Goal: Feedback & Contribution: Leave review/rating

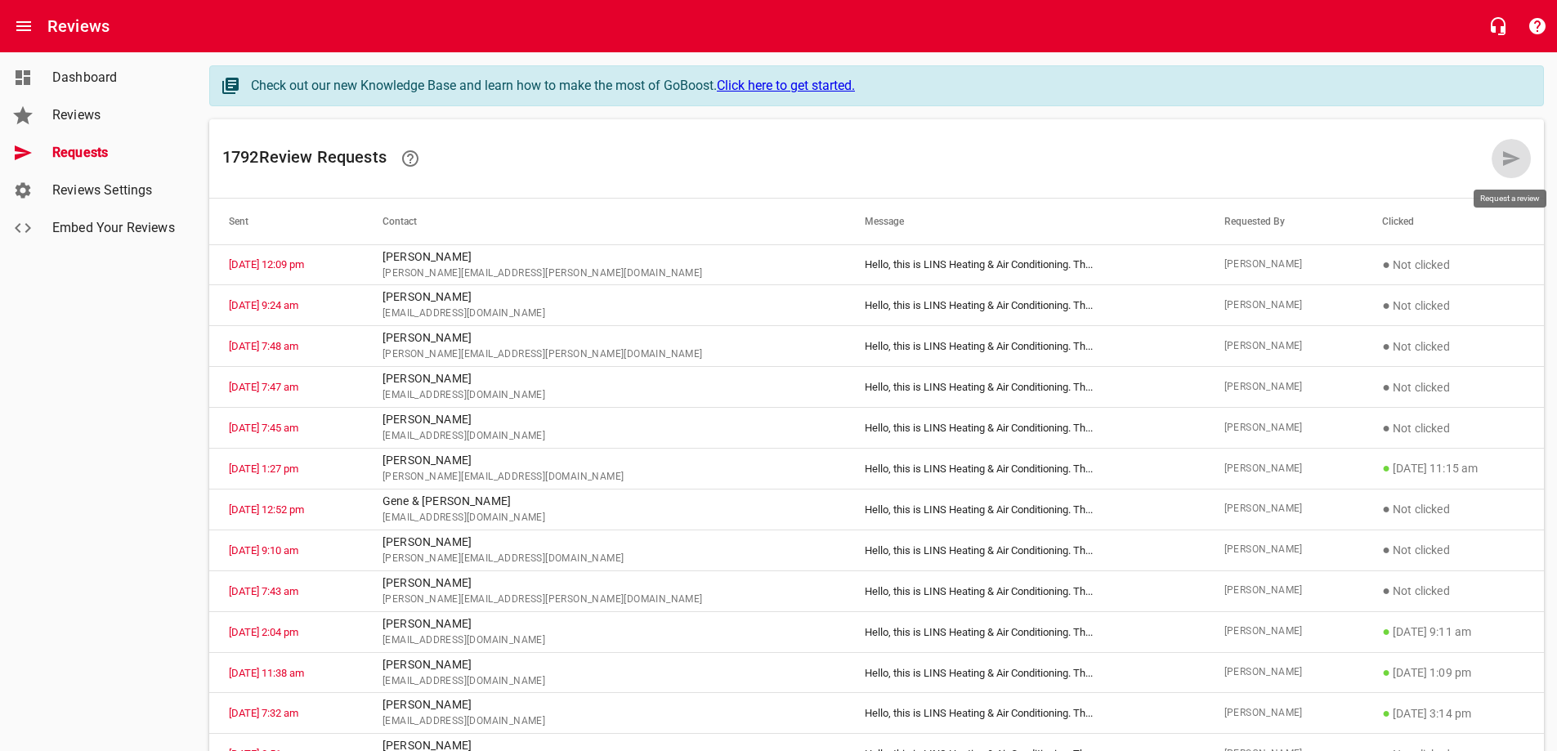
click at [1501, 159] on icon at bounding box center [1511, 159] width 20 height 20
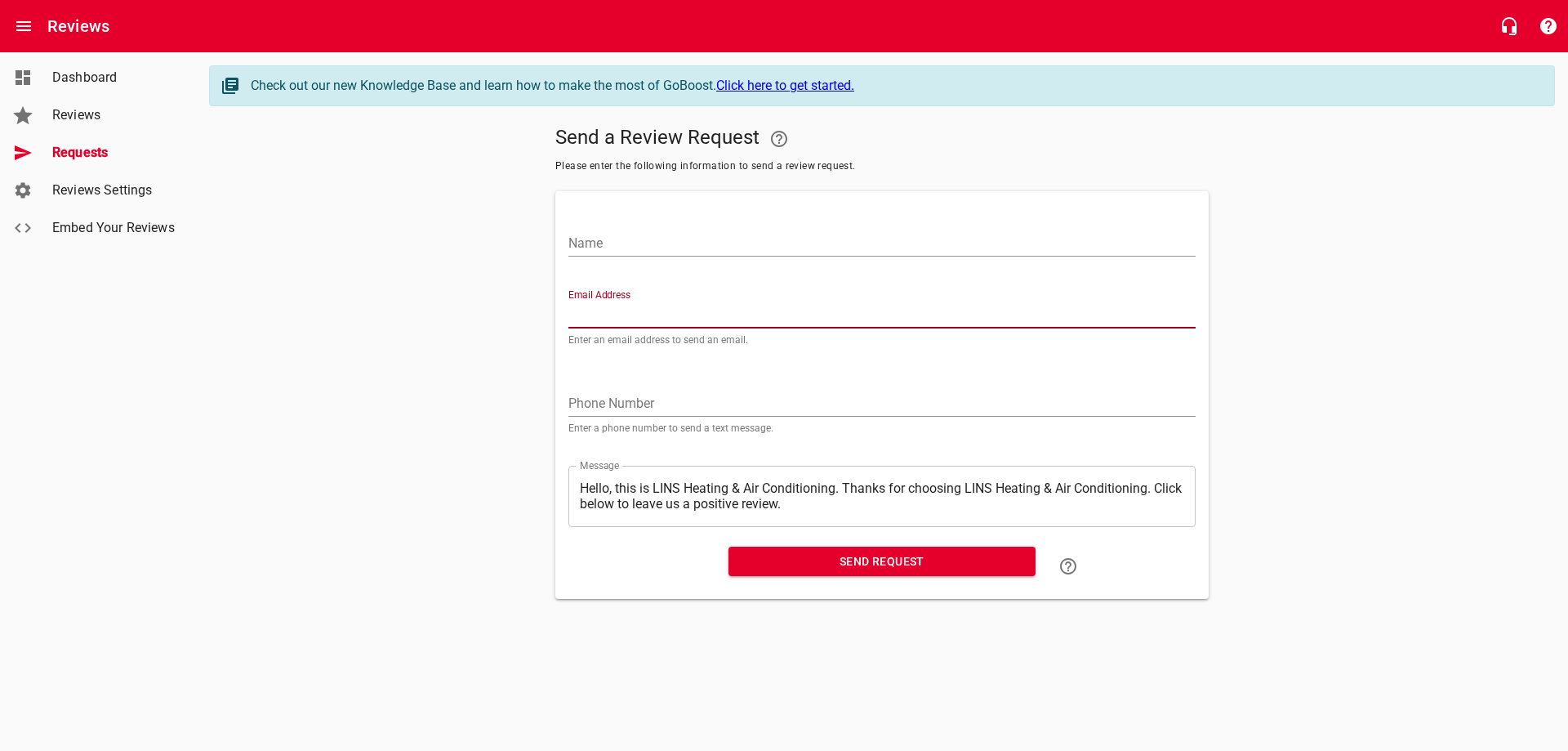
click at [618, 312] on input "Email Address" at bounding box center [882, 315] width 628 height 26
paste input "[EMAIL_ADDRESS][DOMAIN_NAME]"
type input "[EMAIL_ADDRESS][DOMAIN_NAME]"
click at [638, 241] on input "Name" at bounding box center [882, 243] width 628 height 26
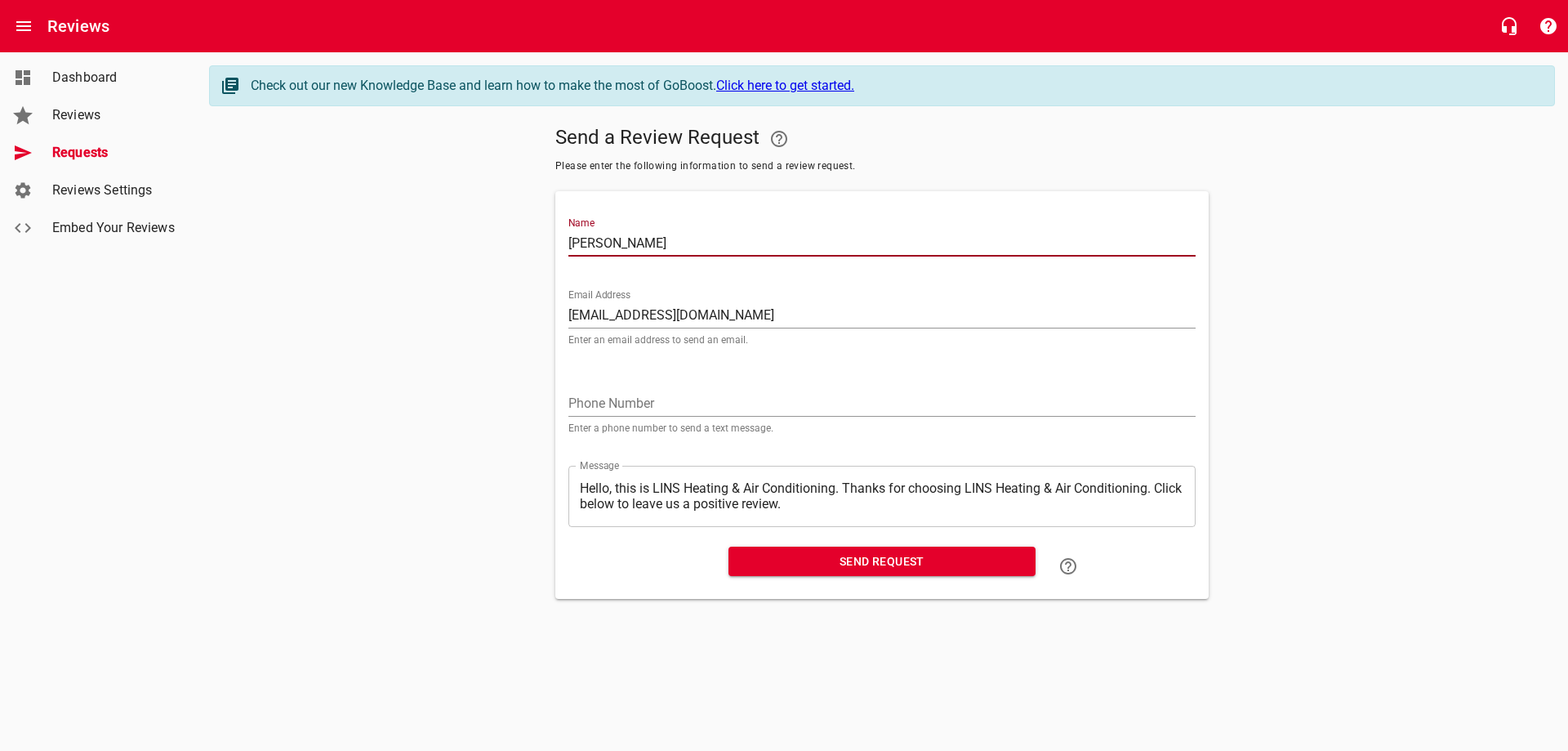
type input "[PERSON_NAME]"
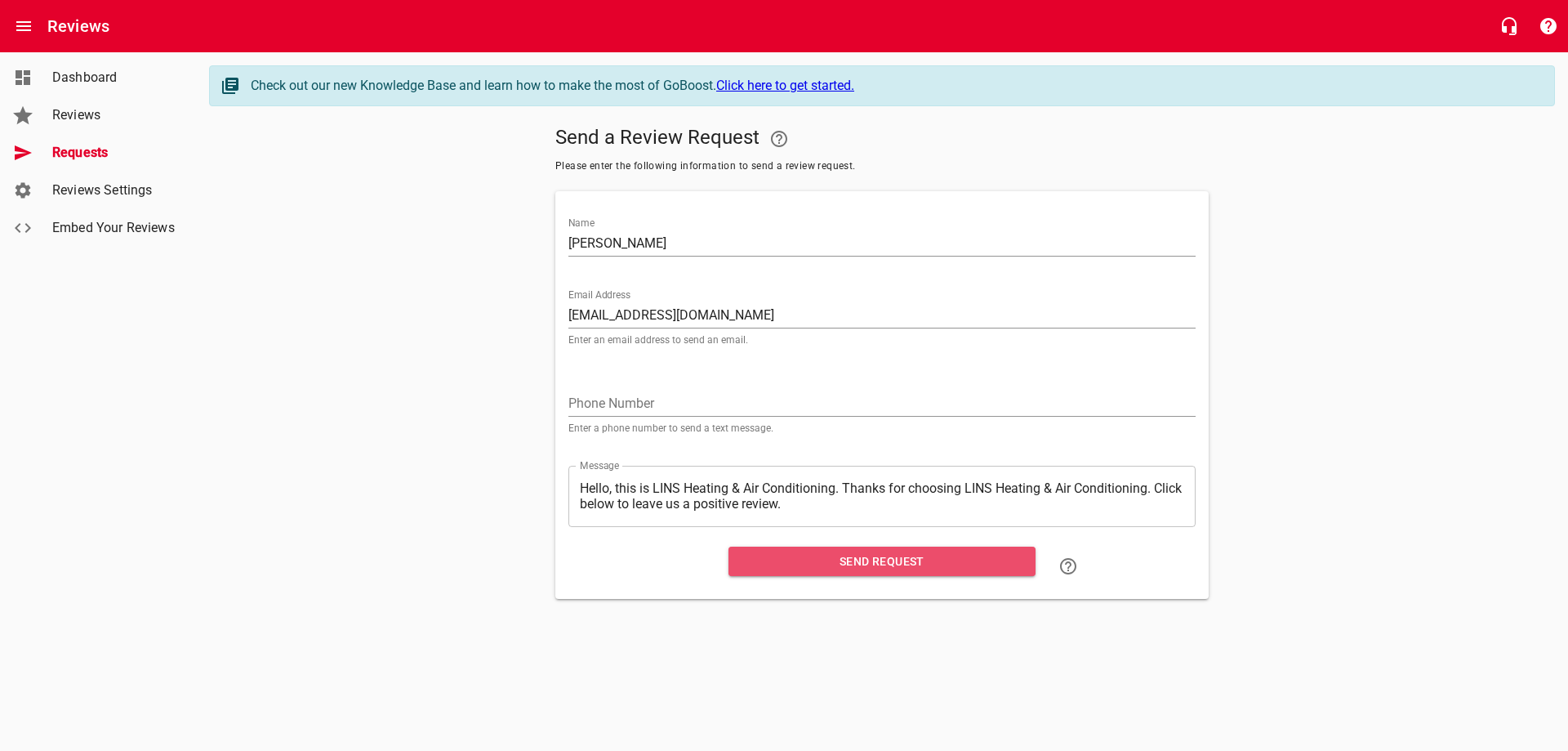
click at [834, 565] on span "Send Request" at bounding box center [881, 562] width 281 height 20
